Goal: Task Accomplishment & Management: Manage account settings

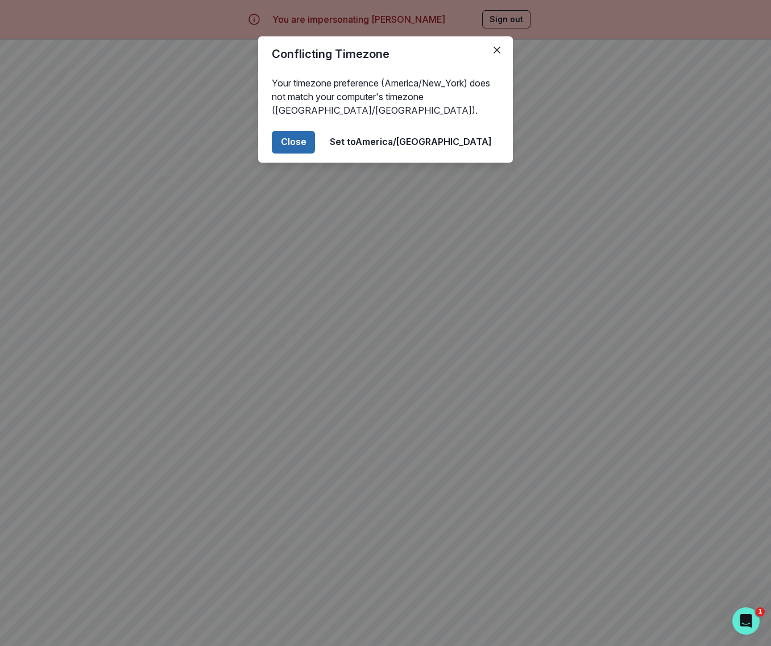
click at [315, 137] on button "Close" at bounding box center [293, 142] width 43 height 23
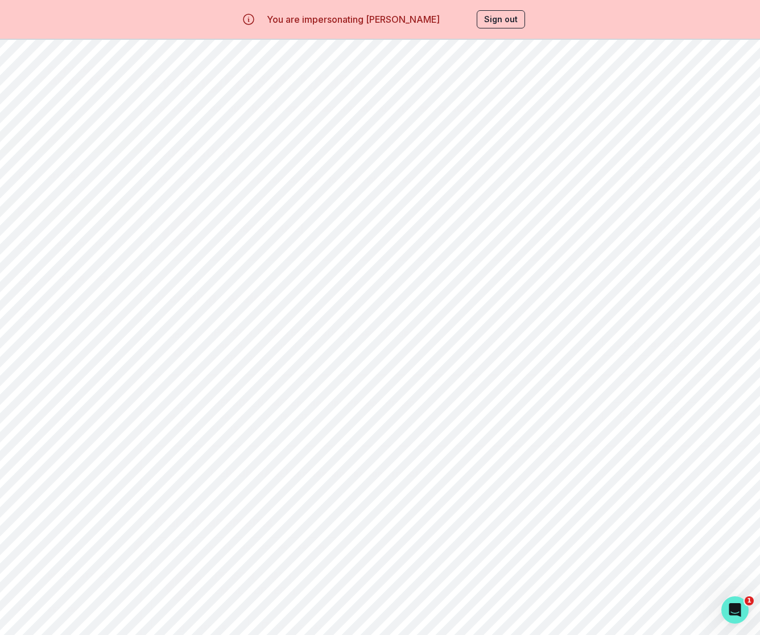
click at [71, 206] on p "Billing" at bounding box center [64, 209] width 32 height 9
click at [738, 366] on icon "page right" at bounding box center [742, 357] width 18 height 18
click at [737, 366] on icon "page right" at bounding box center [742, 357] width 18 height 18
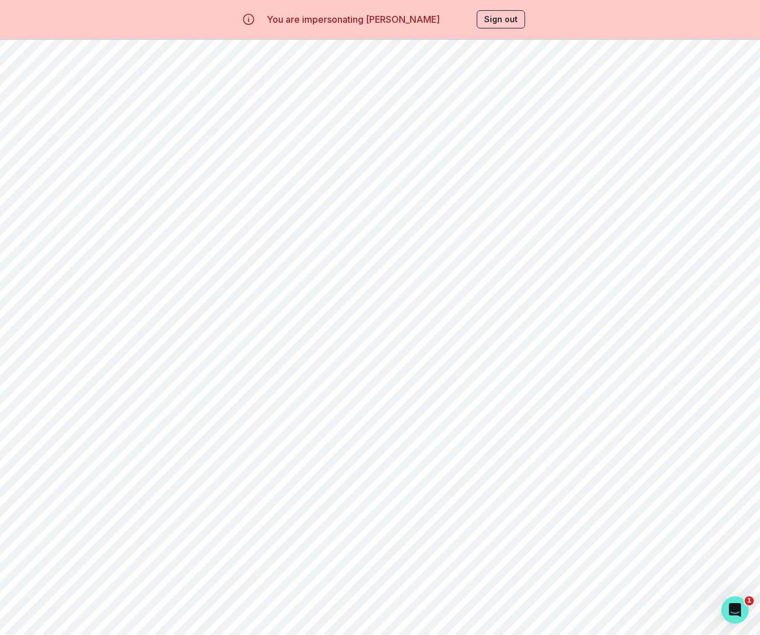
drag, startPoint x: 225, startPoint y: 242, endPoint x: 417, endPoint y: 254, distance: 192.0
click at [415, 242] on p "Attended session | [PERSON_NAME] Engineering Passion Project | Occurred on [DAT…" at bounding box center [381, 233] width 313 height 18
copy p "Attended session | [PERSON_NAME] Engineering Passion Project | Occurred on [DAT…"
drag, startPoint x: 226, startPoint y: 198, endPoint x: 444, endPoint y: 215, distance: 217.9
click at [445, 214] on td "Attended session | [PERSON_NAME] Engineering Passion Project | Occurred on [DAT…" at bounding box center [381, 195] width 340 height 37
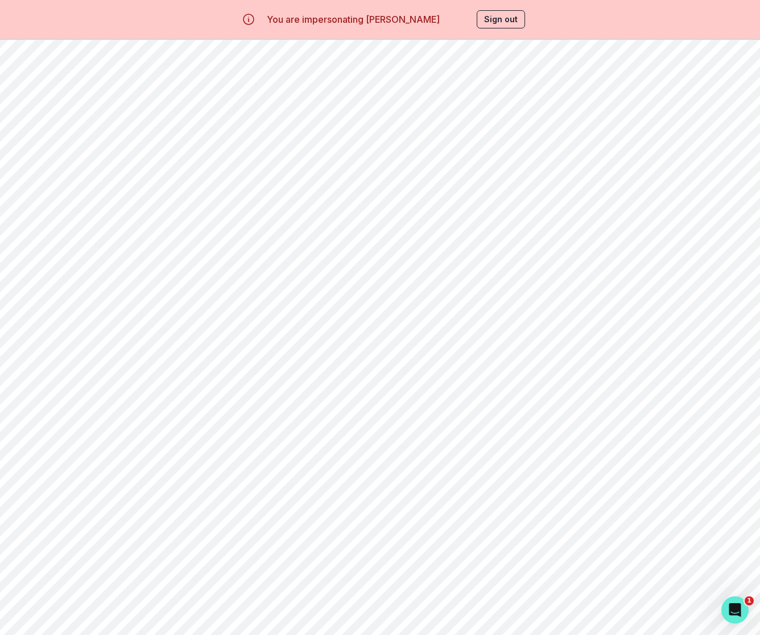
copy p "Attended session | [PERSON_NAME] Engineering Passion Project | Occurred on [DAT…"
click at [155, 305] on icon "page left" at bounding box center [160, 296] width 18 height 18
click at [288, 493] on p "Attended session | [PERSON_NAME] Engineering Passion Project | Occurred on [DAT…" at bounding box center [381, 484] width 313 height 18
drag, startPoint x: 226, startPoint y: 569, endPoint x: 423, endPoint y: 576, distance: 196.9
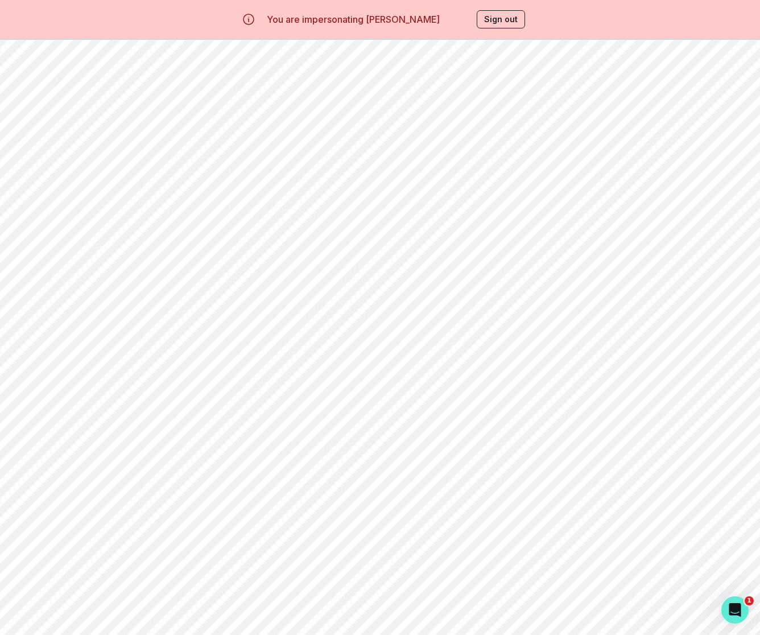
click at [421, 493] on p "Attended session | [PERSON_NAME] Engineering Passion Project | Occurred on [DAT…" at bounding box center [381, 484] width 313 height 18
copy p "Attended session | [PERSON_NAME] Engineering Passion Project | Occurred on [DAT…"
drag, startPoint x: 225, startPoint y: 524, endPoint x: 408, endPoint y: 540, distance: 183.8
click at [408, 466] on td "Attended session | [PERSON_NAME] Engineering Passion Project | Occurred on [DAT…" at bounding box center [381, 447] width 340 height 36
copy p "Attended session | [PERSON_NAME] Engineering Passion Project | Occurred on [DAT…"
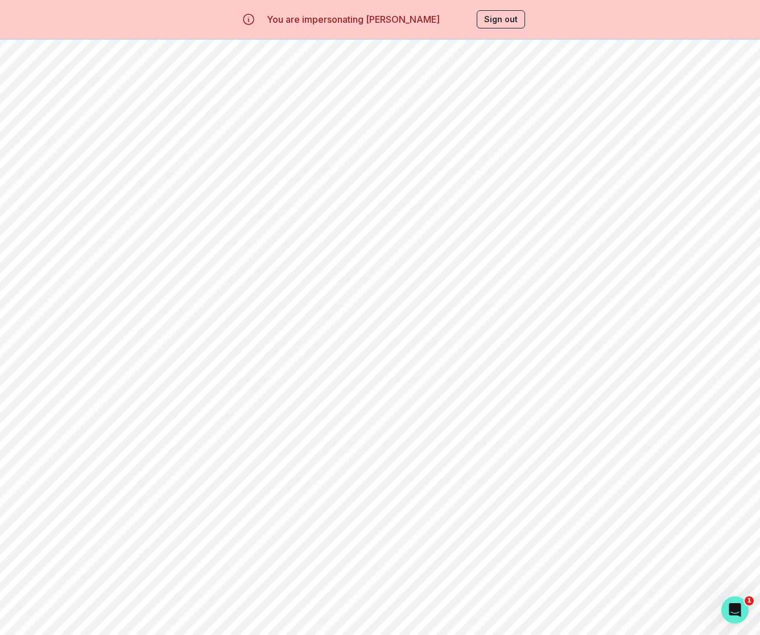
drag, startPoint x: 226, startPoint y: 437, endPoint x: 415, endPoint y: 453, distance: 189.5
click at [415, 402] on td "Attended session | [PERSON_NAME] Engineering Passion Project | Occurred on [DAT…" at bounding box center [381, 384] width 340 height 36
copy p "Attended session | [PERSON_NAME] Engineering Passion Project | Occurred on [DAT…"
drag, startPoint x: 226, startPoint y: 392, endPoint x: 417, endPoint y: 411, distance: 192.0
click at [417, 366] on td "Attended session | [PERSON_NAME] Engineering Passion Project | Occurred on [DAT…" at bounding box center [381, 347] width 340 height 36
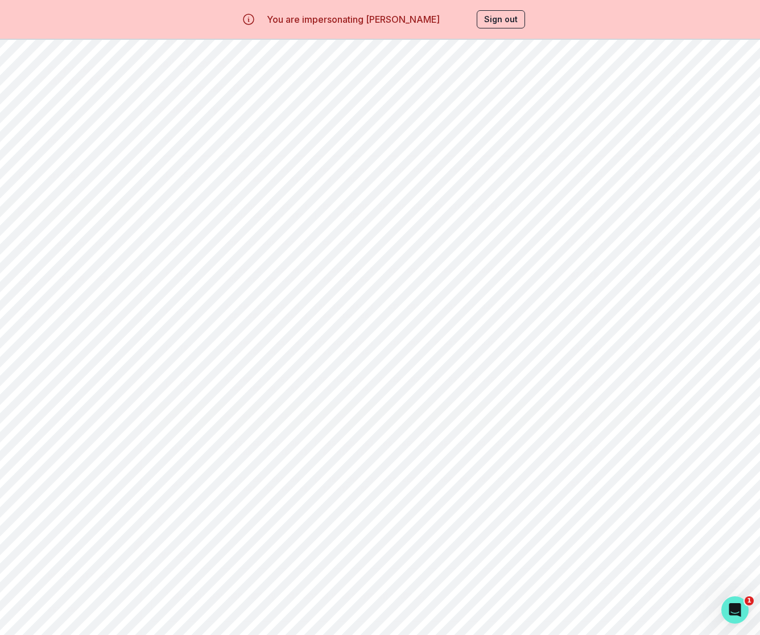
copy p "Attended session | [PERSON_NAME] Engineering Passion Project | Occurred on [DAT…"
drag, startPoint x: 227, startPoint y: 350, endPoint x: 414, endPoint y: 362, distance: 186.9
click at [414, 320] on p "Attended session | [PERSON_NAME] Engineering Passion Project | Occurred on [DAT…" at bounding box center [381, 311] width 313 height 18
copy p "Attended session | [PERSON_NAME] Engineering Passion Project | Occurred on [DAT…"
drag, startPoint x: 225, startPoint y: 299, endPoint x: 421, endPoint y: 315, distance: 196.3
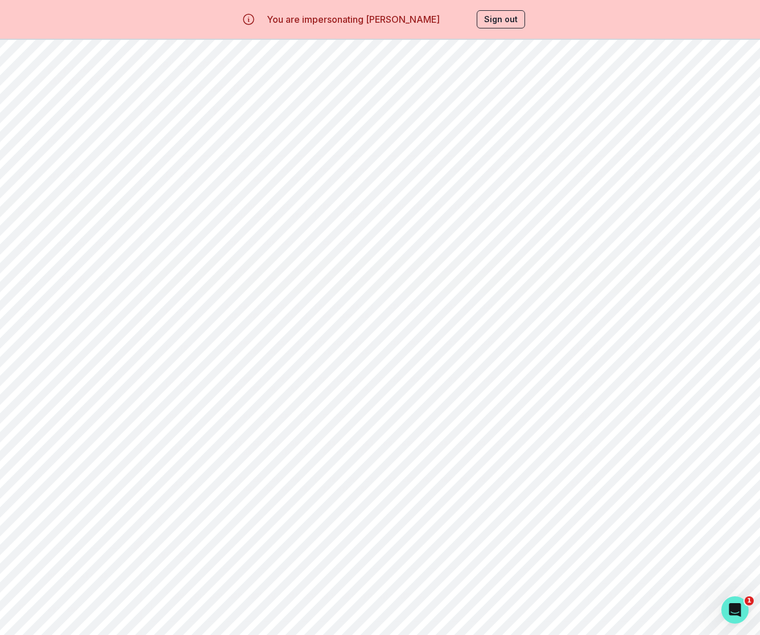
click at [421, 284] on p "Attended session | [PERSON_NAME] Engineering Passion Project | Occurred on [DAT…" at bounding box center [381, 275] width 313 height 18
copy p "Attended session | [PERSON_NAME] Engineering Passion Project | Occurred on [DAT…"
drag, startPoint x: 226, startPoint y: 215, endPoint x: 415, endPoint y: 231, distance: 189.5
click at [415, 229] on td "Attended session | [PERSON_NAME] Engineering Passion Project | Occurred on [DAT…" at bounding box center [381, 211] width 340 height 36
copy p "Attended session | [PERSON_NAME] Engineering Passion Project | Occurred on [DAT…"
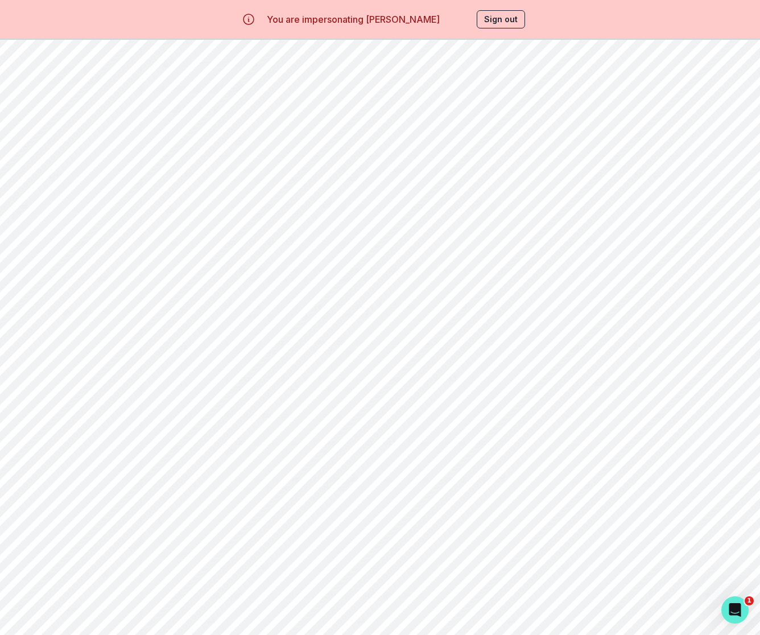
drag, startPoint x: 224, startPoint y: 176, endPoint x: 415, endPoint y: 191, distance: 192.2
click at [415, 191] on td "Attended session | [PERSON_NAME] Engineering Passion Project | Occurred on [DAT…" at bounding box center [381, 174] width 340 height 37
copy p "Attended session | [PERSON_NAME] Engineering Passion Project | Occurred on [DAT…"
click at [159, 529] on icon "page left" at bounding box center [160, 520] width 18 height 18
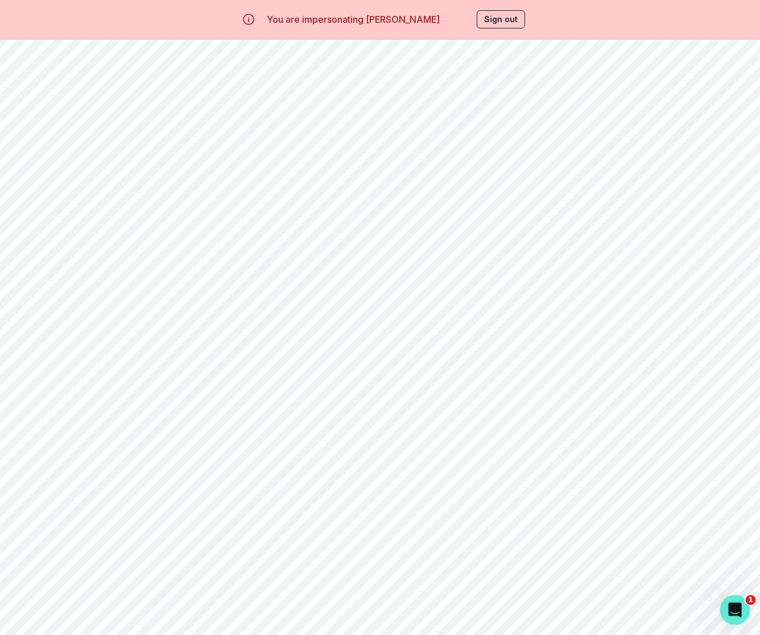
click at [744, 623] on body "You are impersonating [PERSON_NAME] Sign out Home Students Billing Browse Mento…" at bounding box center [380, 317] width 760 height 635
click at [742, 411] on icon "page right" at bounding box center [742, 402] width 18 height 18
click at [158, 476] on icon "page left" at bounding box center [161, 470] width 6 height 11
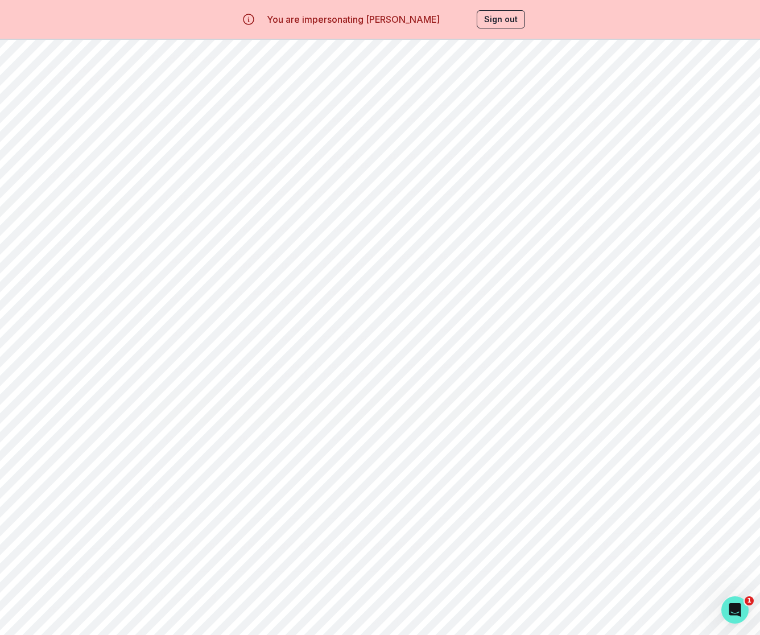
drag, startPoint x: 227, startPoint y: 489, endPoint x: 410, endPoint y: 510, distance: 183.7
click at [407, 425] on td "Attended session | [PERSON_NAME] Engineering Passion Project | Occurred on [DAT…" at bounding box center [381, 406] width 340 height 36
drag, startPoint x: 225, startPoint y: 445, endPoint x: 451, endPoint y: 458, distance: 226.2
click at [451, 379] on p "Attended session | [PERSON_NAME] Engineering Passion Project | Occurred on [DAT…" at bounding box center [381, 370] width 313 height 18
drag, startPoint x: 225, startPoint y: 401, endPoint x: 407, endPoint y: 415, distance: 182.5
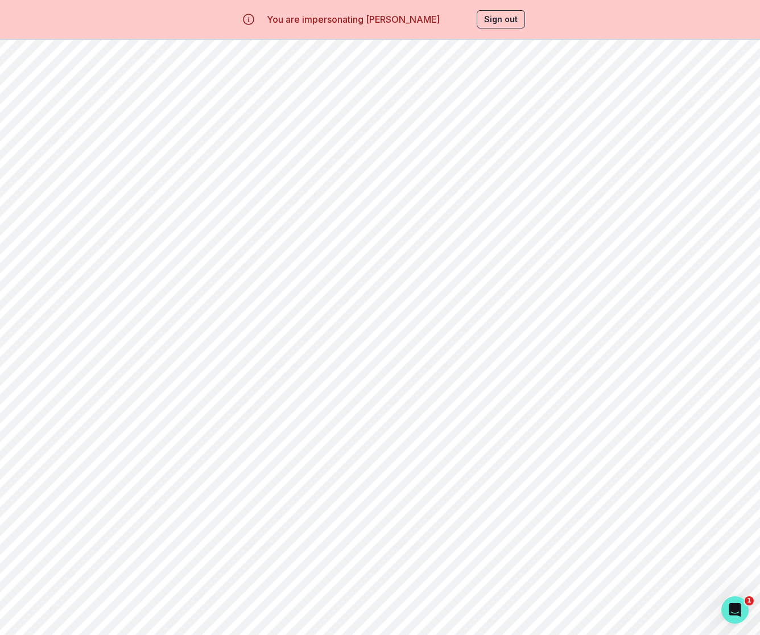
click at [407, 352] on td "Attended session | [PERSON_NAME] Engineering Passion Project | Occurred on [DAT…" at bounding box center [381, 334] width 340 height 36
drag, startPoint x: 225, startPoint y: 353, endPoint x: 472, endPoint y: 369, distance: 247.3
click at [472, 316] on td "Attended session | [PERSON_NAME] Engineering Passion Project | Occurred on [DAT…" at bounding box center [381, 297] width 340 height 36
drag, startPoint x: 226, startPoint y: 306, endPoint x: 440, endPoint y: 316, distance: 214.1
click at [440, 270] on p "Attended session | [PERSON_NAME] Engineering Passion Project | Occurred on [DAT…" at bounding box center [381, 261] width 313 height 18
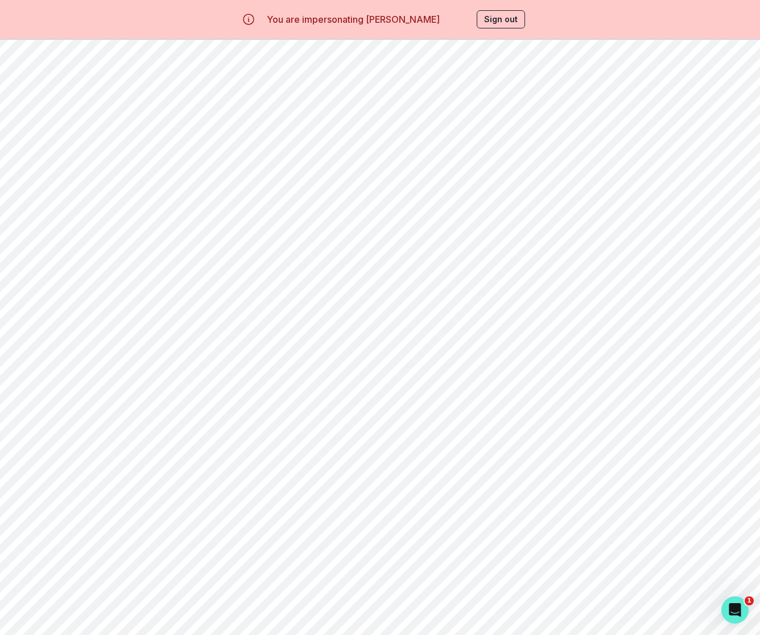
drag, startPoint x: 226, startPoint y: 221, endPoint x: 408, endPoint y: 235, distance: 182.0
click at [408, 216] on td "Attended session | [PERSON_NAME] Engineering Passion Project | Occurred on [DAT…" at bounding box center [381, 197] width 340 height 36
drag, startPoint x: 225, startPoint y: 178, endPoint x: 420, endPoint y: 192, distance: 195.0
click at [419, 170] on p "Attended session | [PERSON_NAME] Engineering Passion Project | Occurred on [DAT…" at bounding box center [381, 161] width 313 height 18
drag, startPoint x: 226, startPoint y: 130, endPoint x: 415, endPoint y: 148, distance: 190.3
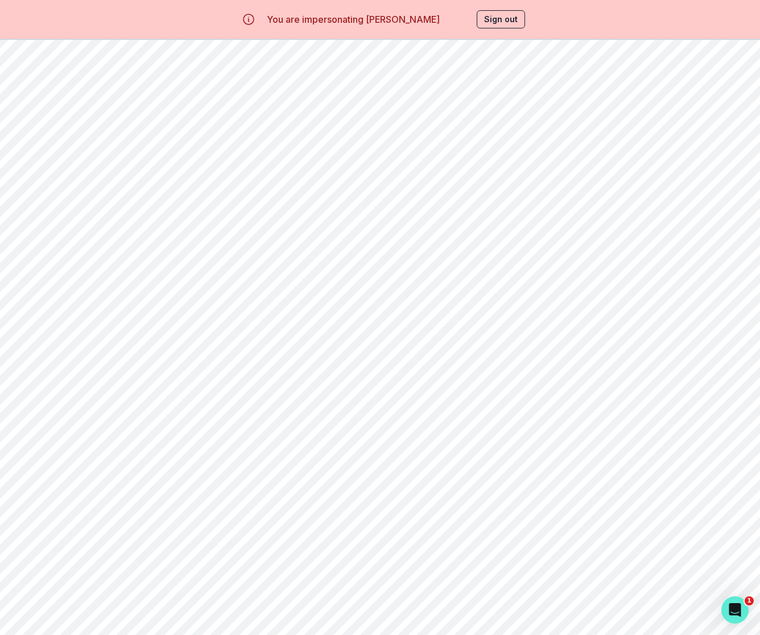
click at [415, 143] on td "Attended session | [PERSON_NAME] Engineering Passion Project | Occurred on [DAT…" at bounding box center [381, 124] width 340 height 37
